Goal: Task Accomplishment & Management: Use online tool/utility

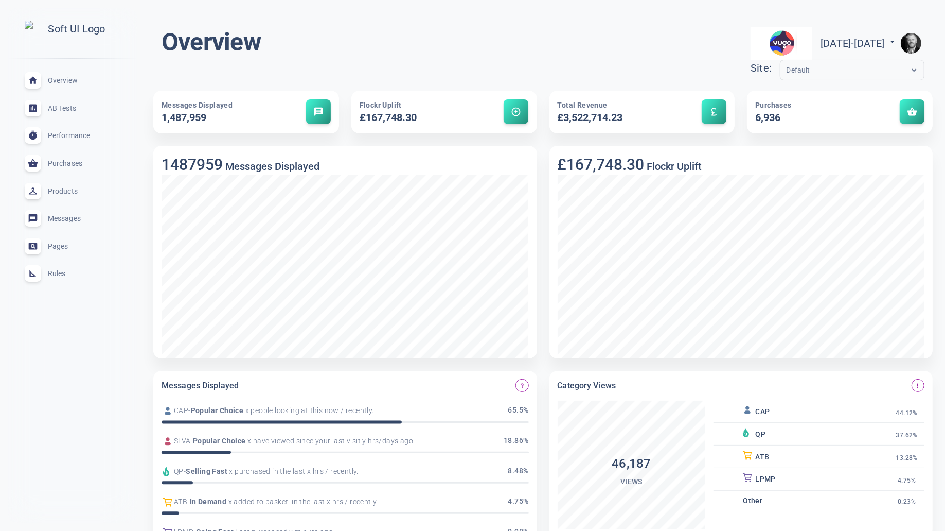
click at [913, 43] on img "button" at bounding box center [911, 43] width 21 height 21
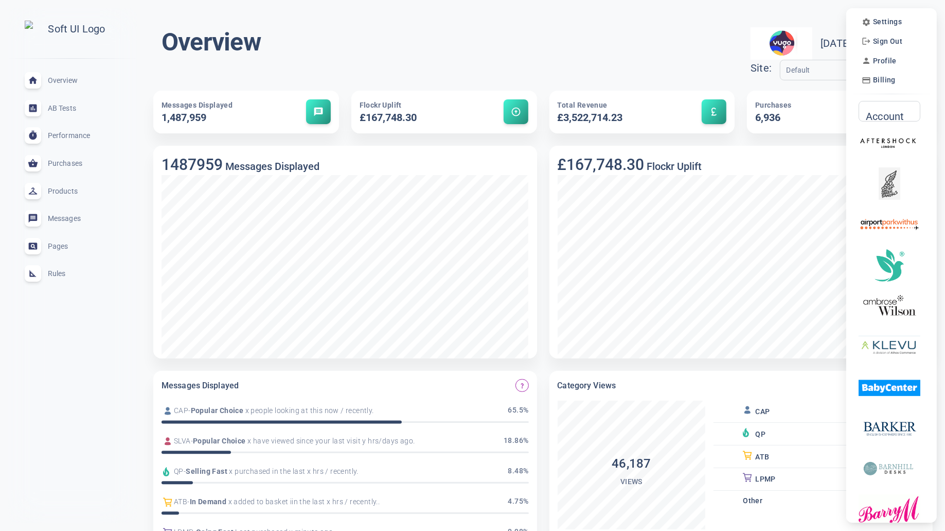
scroll to position [4, 0]
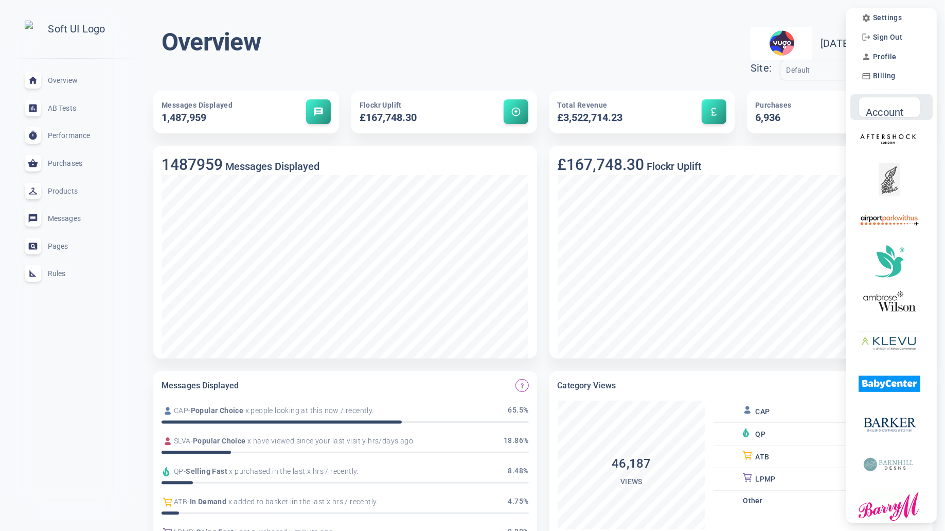
click at [893, 112] on input "Account" at bounding box center [886, 106] width 40 height 11
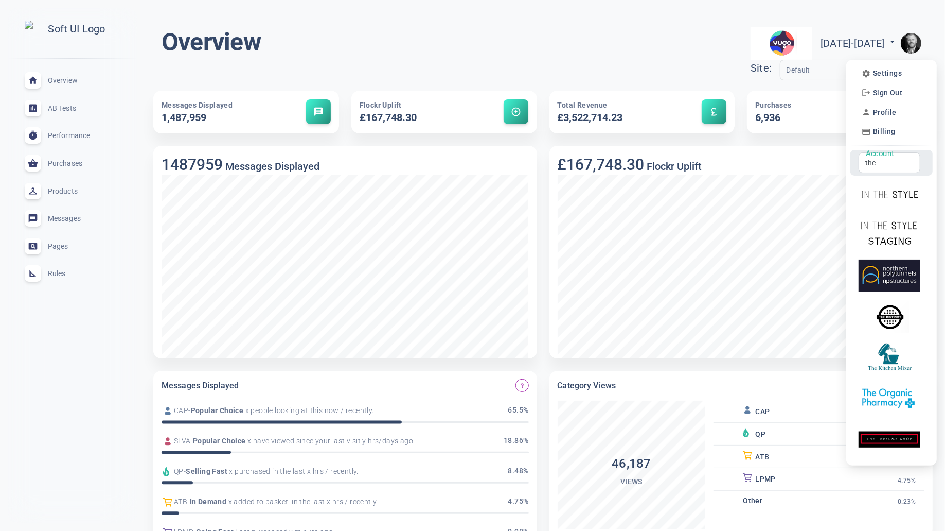
scroll to position [0, 0]
type input "the"
click at [896, 442] on img at bounding box center [890, 439] width 62 height 32
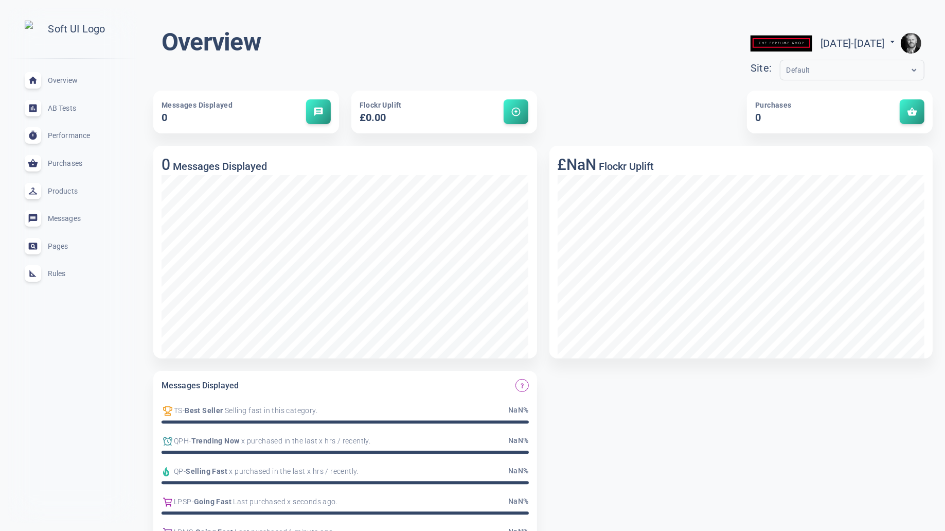
click at [65, 273] on span "Rules" at bounding box center [85, 273] width 74 height 0
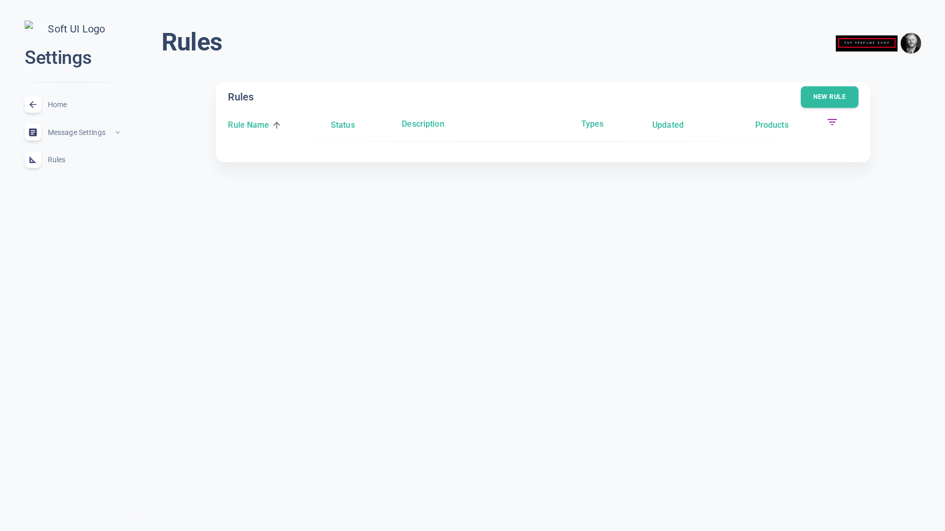
click at [825, 96] on button "New rule" at bounding box center [830, 97] width 58 height 22
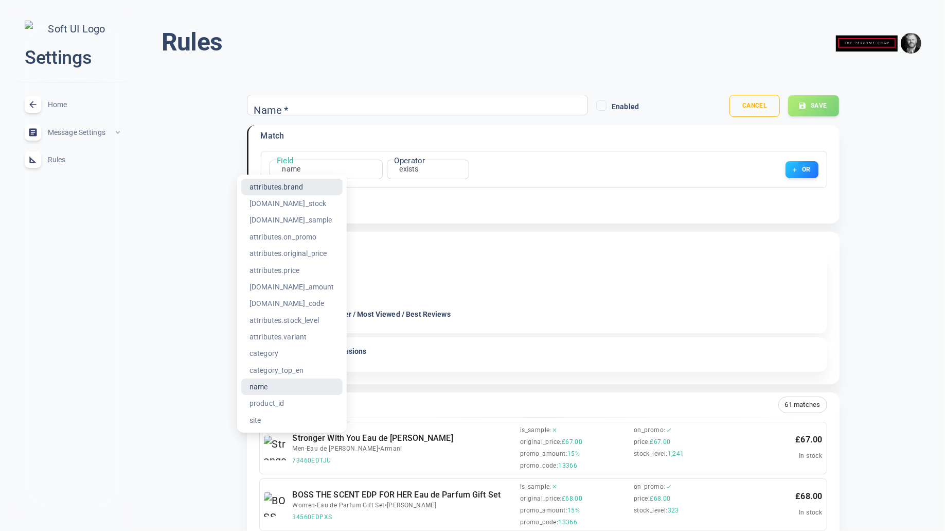
click at [309, 190] on li "attributes.brand" at bounding box center [291, 187] width 101 height 16
type input "attributes.brand"
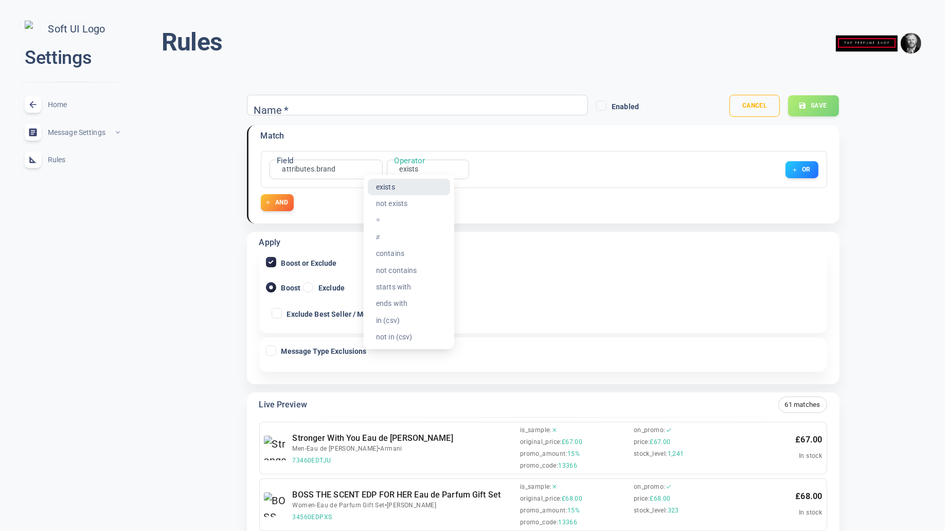
click at [407, 255] on li "contains" at bounding box center [409, 253] width 82 height 16
type input "contains"
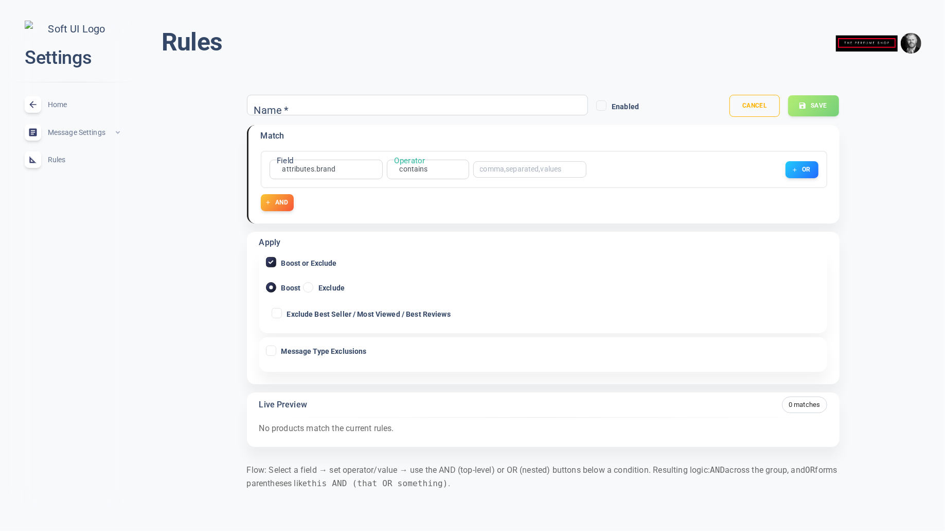
click at [503, 170] on input "text" at bounding box center [521, 169] width 82 height 7
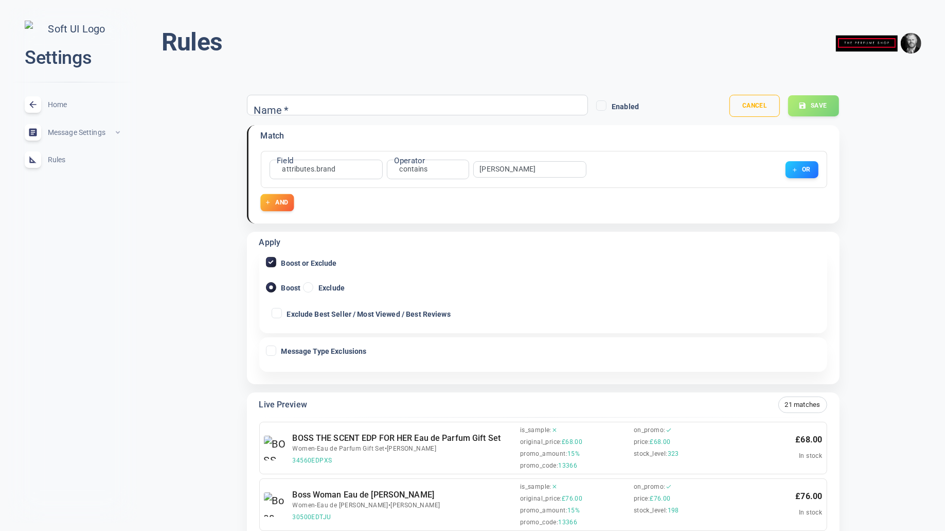
type input "[PERSON_NAME]"
click at [286, 203] on button "AND" at bounding box center [276, 202] width 33 height 17
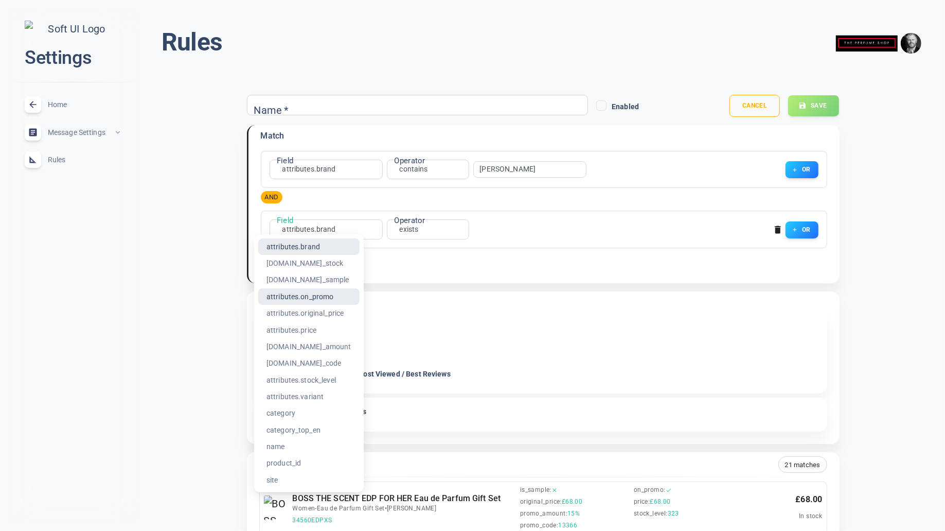
click at [330, 294] on li "attributes.on_promo" at bounding box center [308, 296] width 101 height 16
type input "attributes.on_promo"
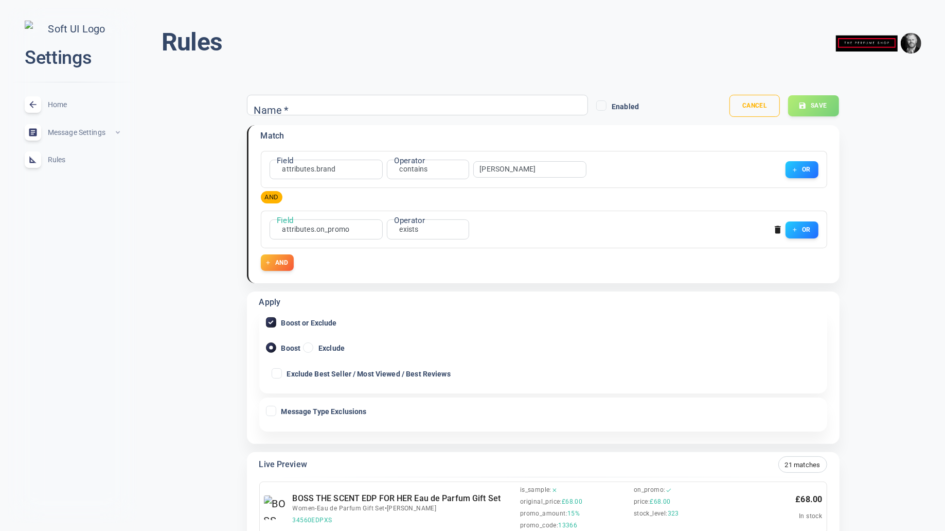
click at [408, 277] on li "=" at bounding box center [409, 280] width 82 height 16
type input "equals"
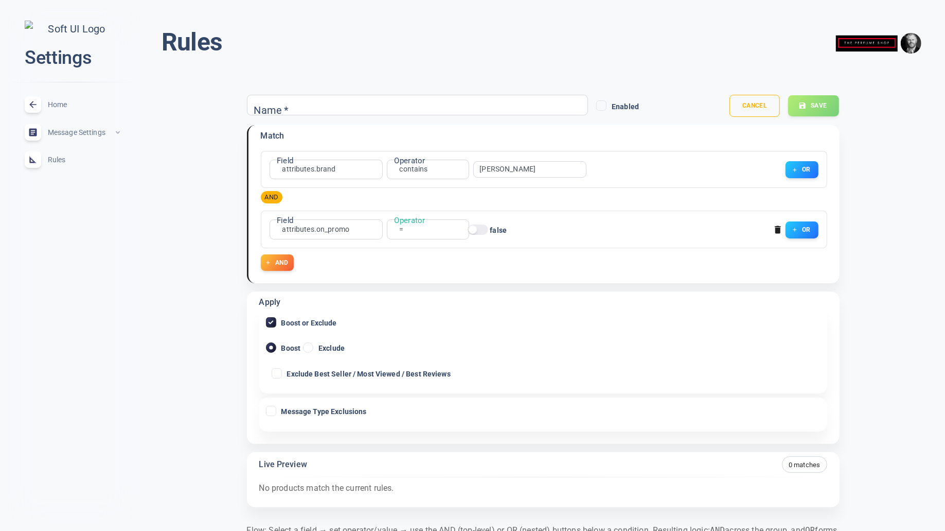
click at [481, 228] on input "false" at bounding box center [473, 229] width 25 height 8
checkbox input "true"
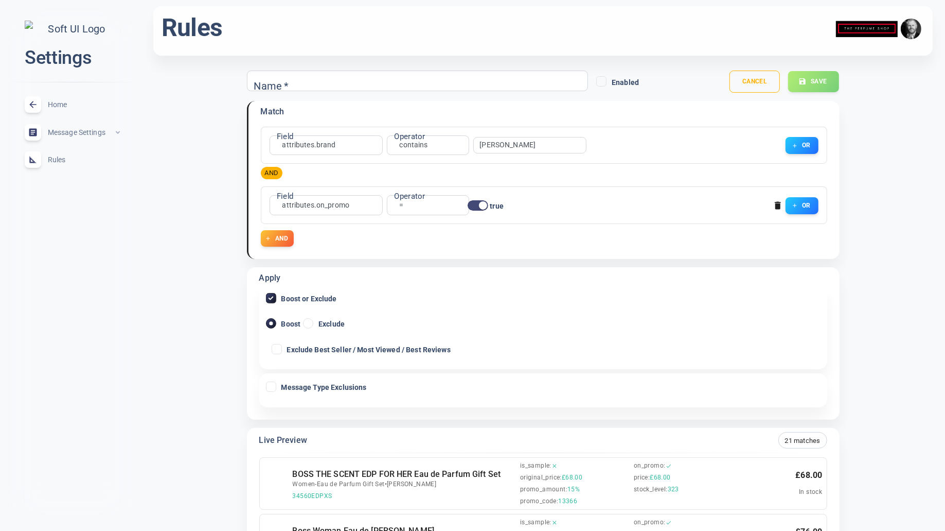
scroll to position [25, 0]
click at [303, 83] on input "Name   *" at bounding box center [295, 79] width 82 height 11
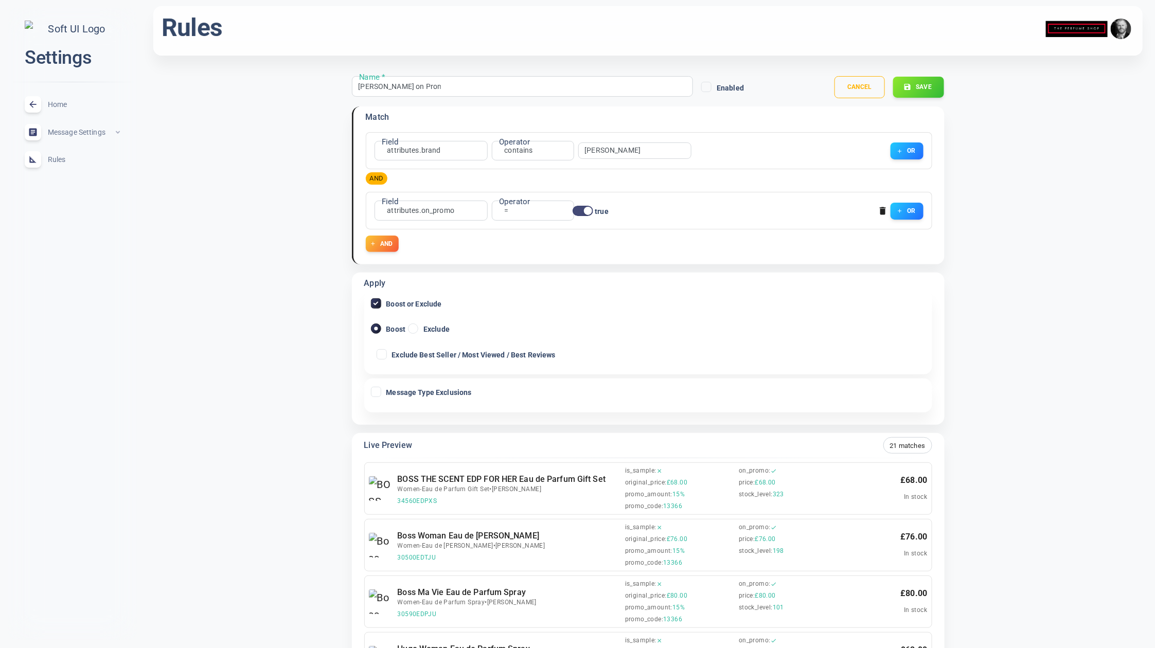
scroll to position [18, 0]
type input "[PERSON_NAME] on Promo+"
